Goal: Task Accomplishment & Management: Complete application form

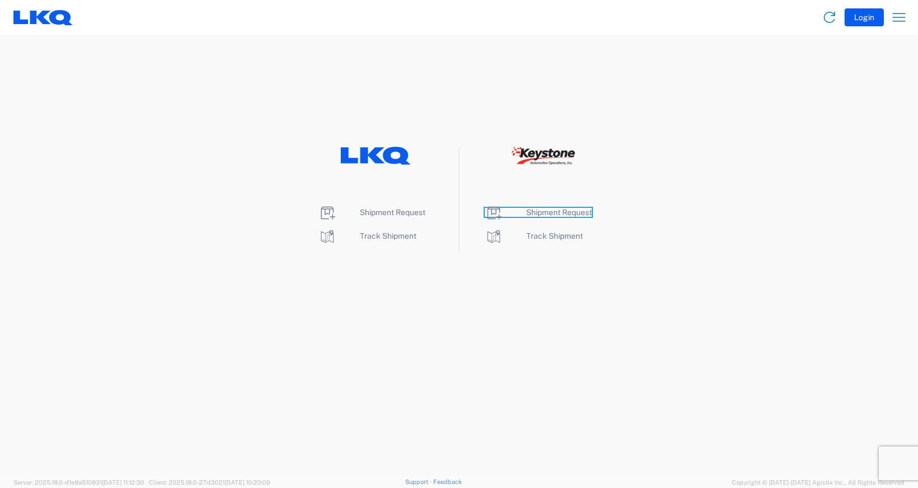
click at [554, 213] on span "Shipment Request" at bounding box center [559, 212] width 66 height 9
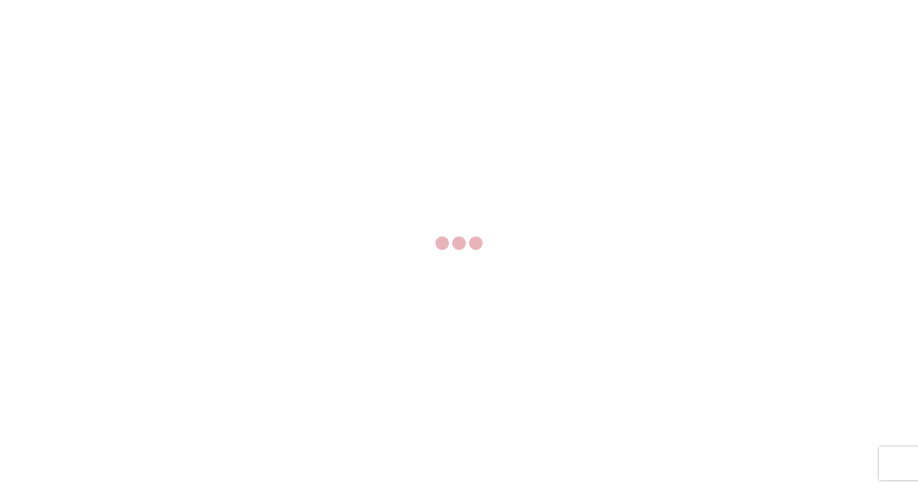
select select "FULL"
select select "LBS"
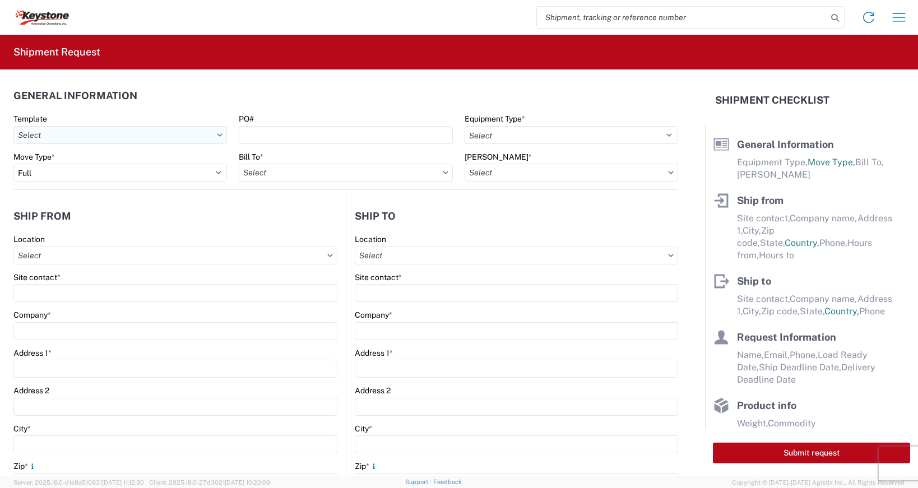
click at [216, 137] on input "Template" at bounding box center [120, 135] width 214 height 18
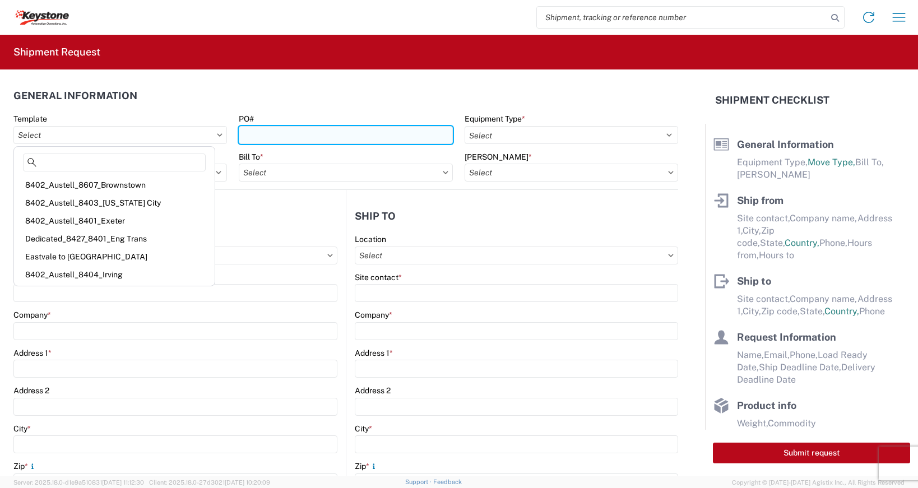
click at [268, 131] on input "PO#" at bounding box center [346, 135] width 214 height 18
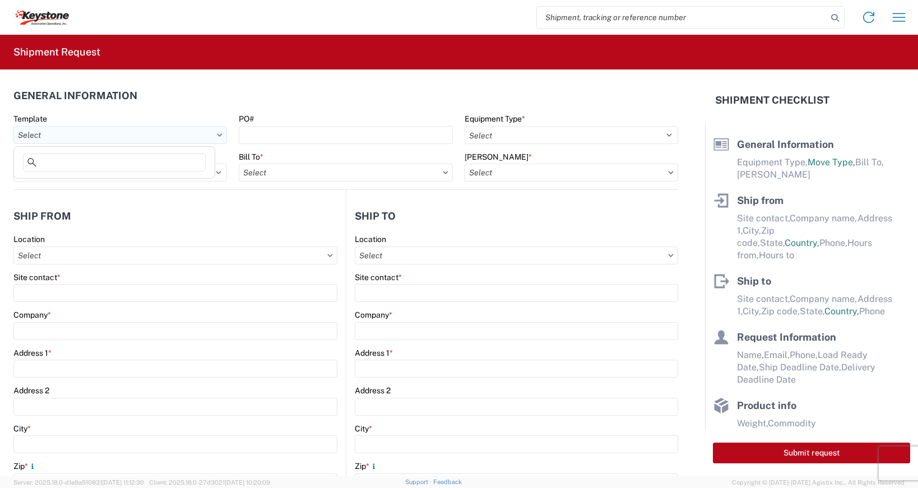
click at [216, 132] on input "Template" at bounding box center [120, 135] width 214 height 18
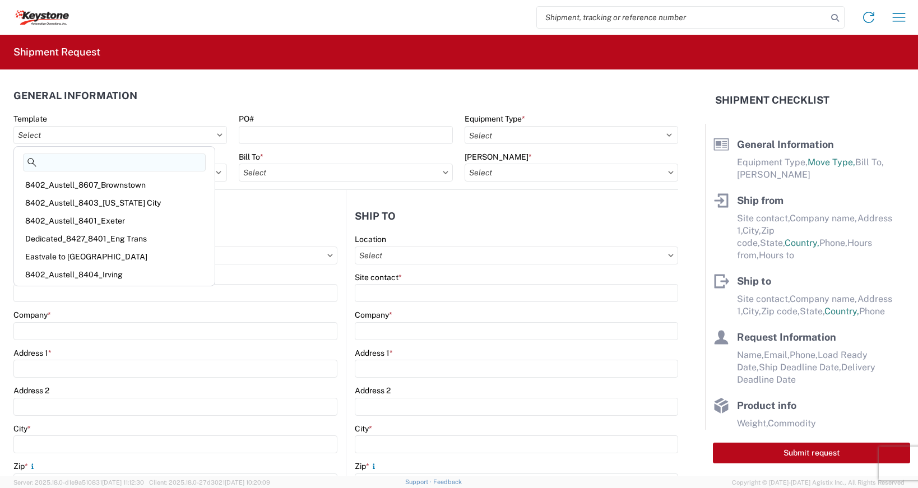
click at [102, 164] on input at bounding box center [114, 163] width 183 height 18
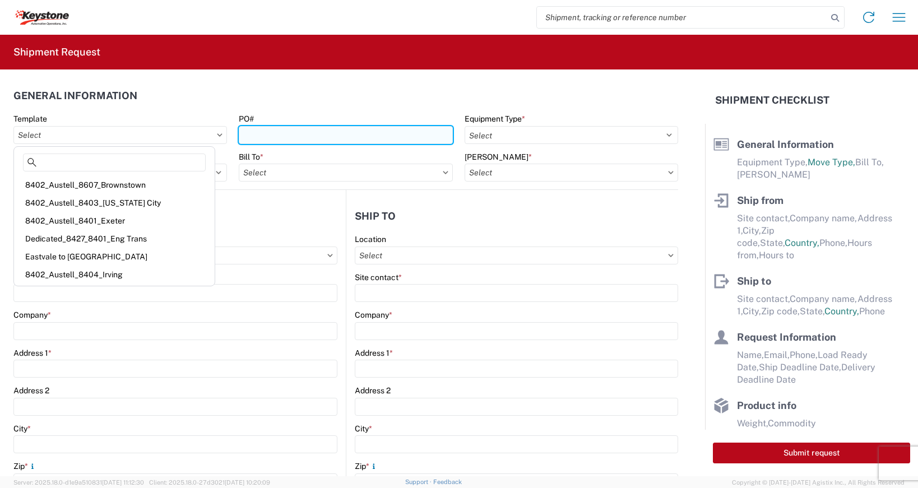
click at [359, 139] on input "PO#" at bounding box center [346, 135] width 214 height 18
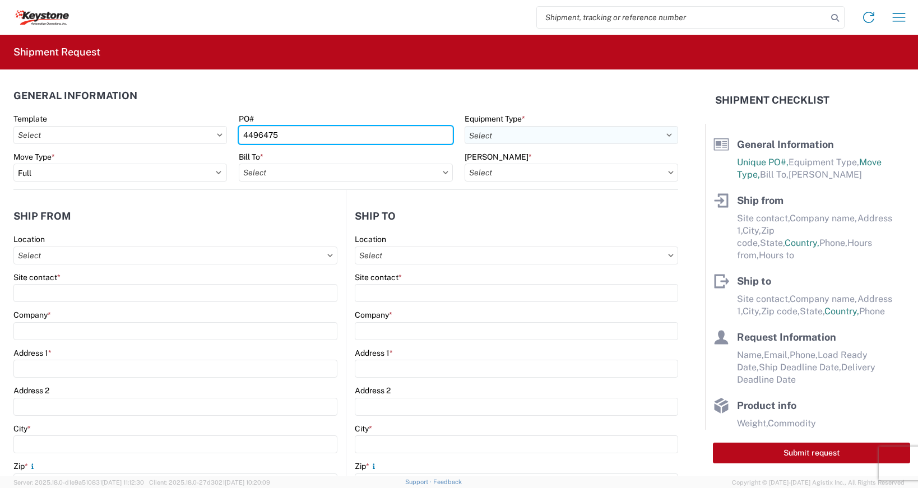
type input "4496475"
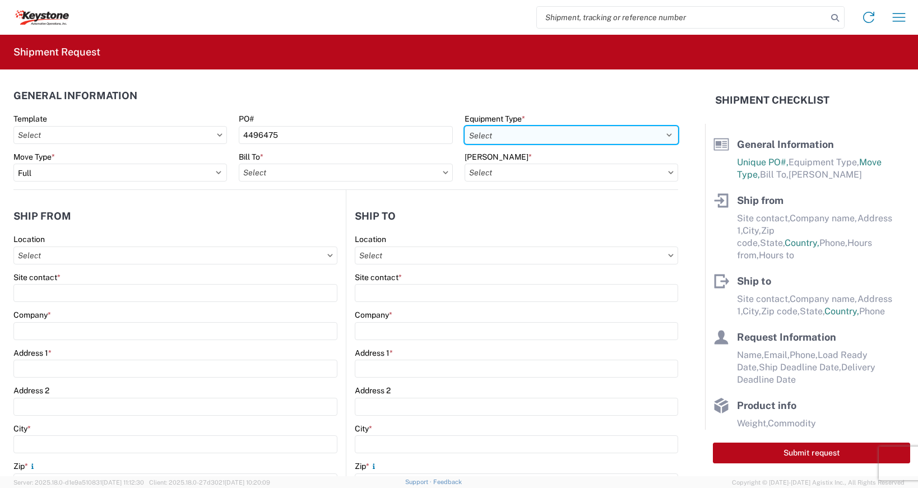
click at [660, 132] on select "Select 53’ Dry Van Flatbed Dropdeck (van) Lowboy (flatbed) Rail" at bounding box center [572, 135] width 214 height 18
select select "STDV"
click at [465, 126] on select "Select 53’ Dry Van Flatbed Dropdeck (van) Lowboy (flatbed) Rail" at bounding box center [572, 135] width 214 height 18
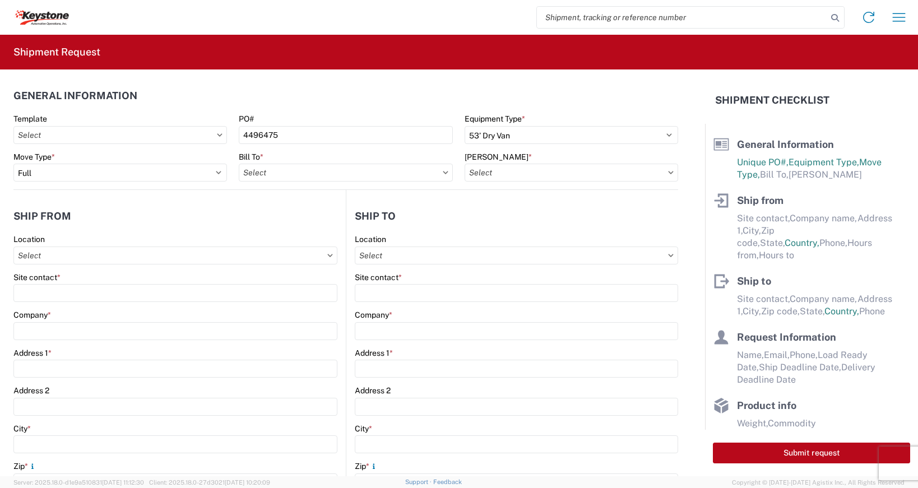
click at [443, 172] on icon at bounding box center [446, 172] width 6 height 3
click at [663, 170] on input "[PERSON_NAME] *" at bounding box center [572, 173] width 214 height 18
click at [440, 169] on input "Bill To *" at bounding box center [346, 173] width 214 height 18
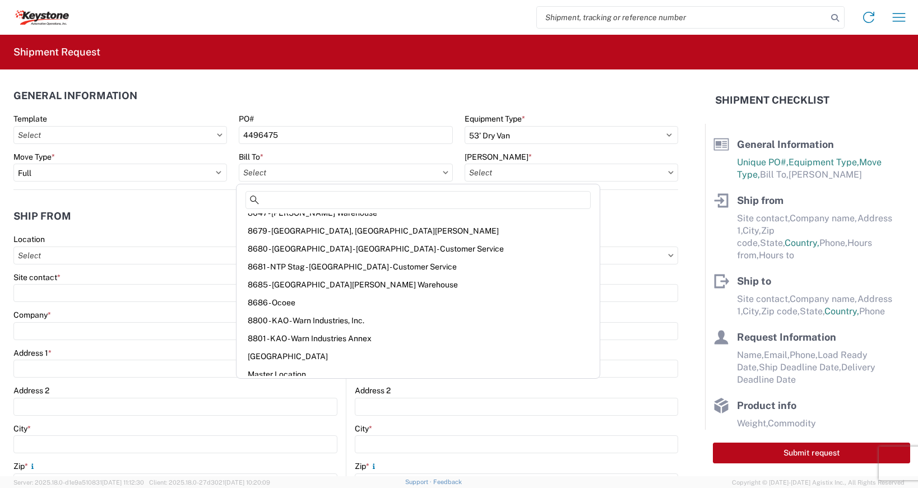
scroll to position [1649, 0]
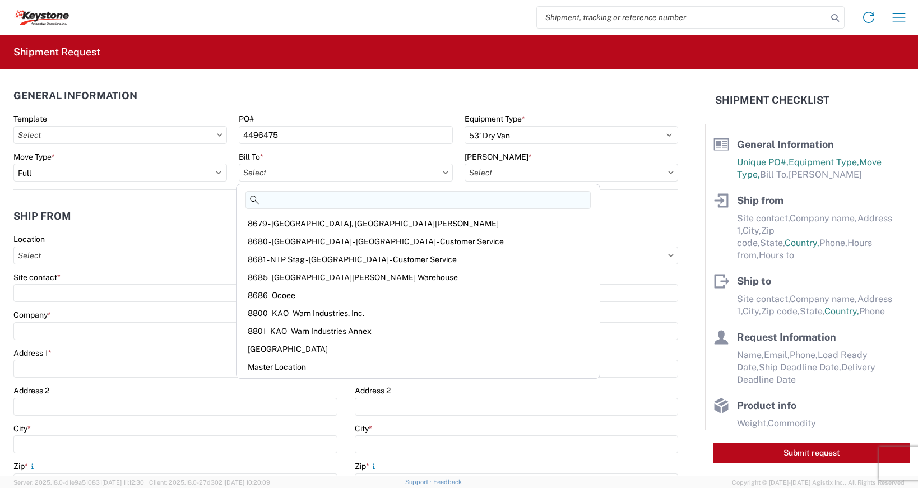
click at [308, 197] on input at bounding box center [418, 200] width 345 height 18
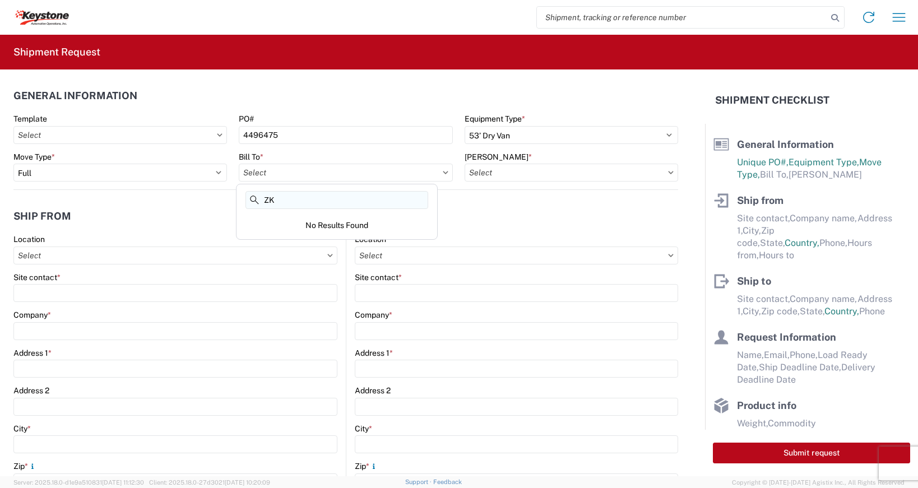
type input "Z"
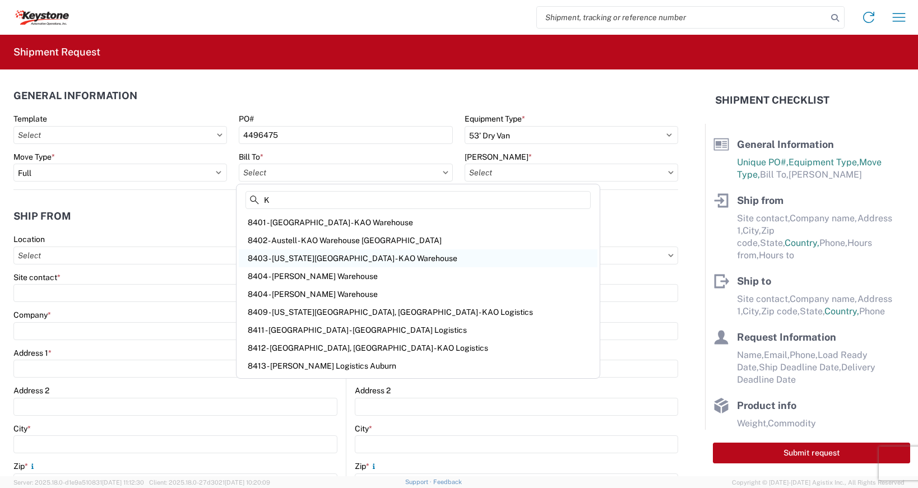
type input "K"
click at [316, 257] on div "8403 - [US_STATE][GEOGRAPHIC_DATA] - KAO Warehouse" at bounding box center [418, 258] width 359 height 18
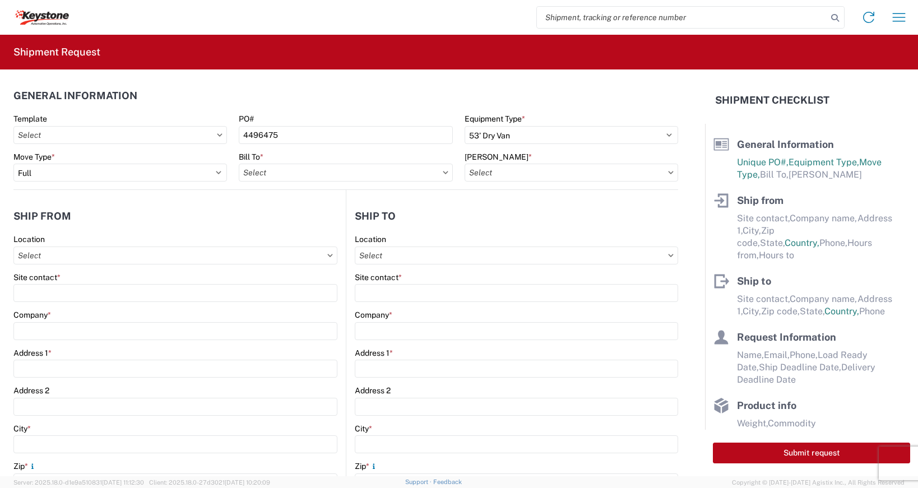
type input "8403 - [US_STATE][GEOGRAPHIC_DATA] - KAO Warehouse"
click at [668, 171] on icon at bounding box center [671, 172] width 6 height 3
click at [668, 172] on icon at bounding box center [671, 172] width 6 height 3
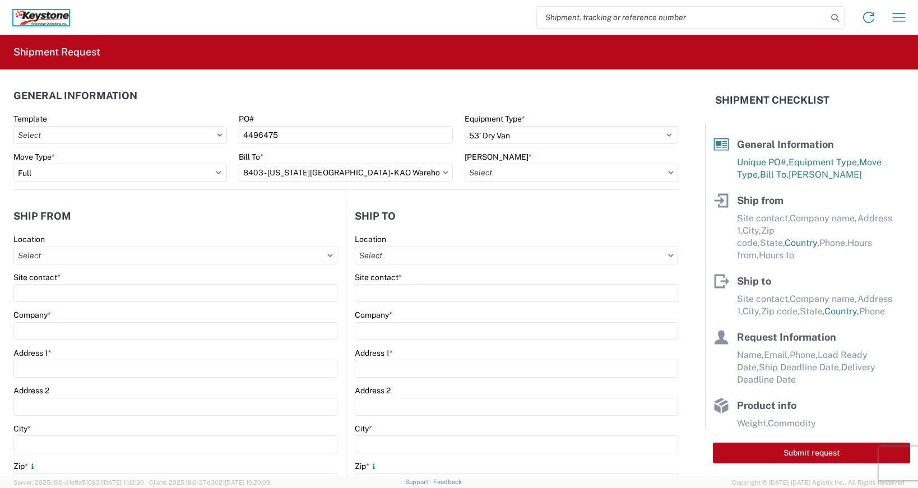
click at [48, 12] on icon at bounding box center [49, 15] width 4 height 7
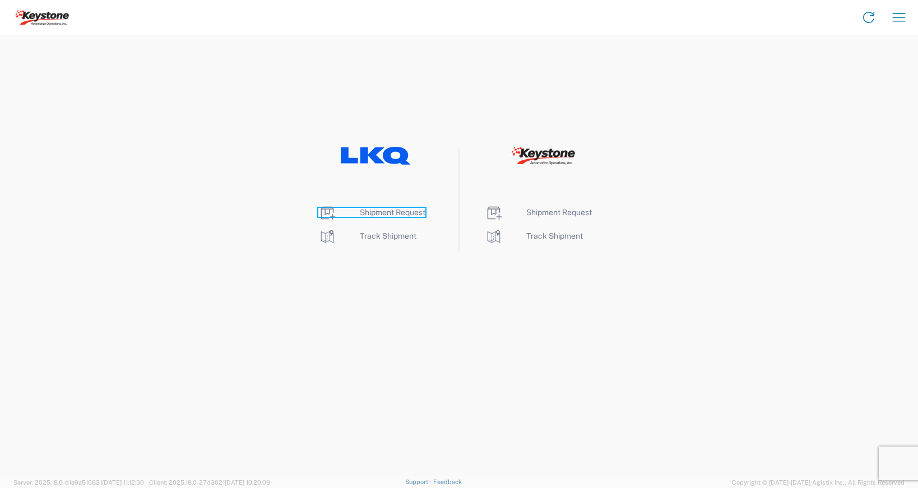
click at [385, 216] on span "Shipment Request" at bounding box center [393, 212] width 66 height 9
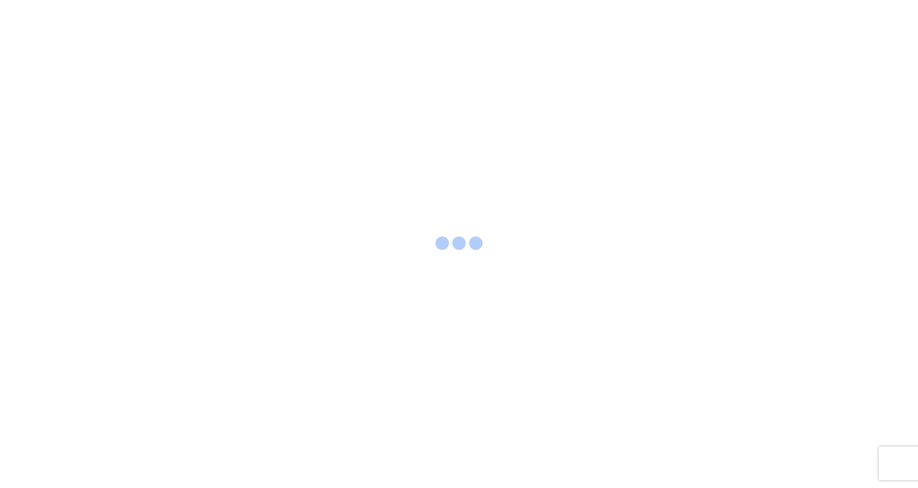
select select "FULL"
select select "LBS"
